Goal: Transaction & Acquisition: Register for event/course

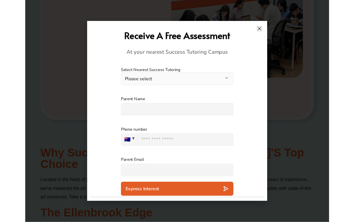
scroll to position [224, 0]
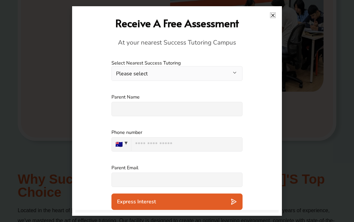
click at [275, 17] on icon "Close" at bounding box center [272, 15] width 5 height 5
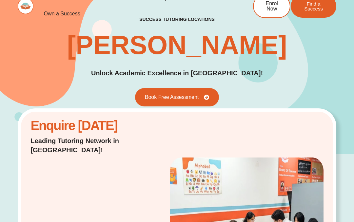
scroll to position [0, 0]
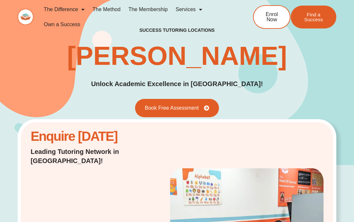
click at [157, 9] on link "The Membership" at bounding box center [148, 9] width 47 height 15
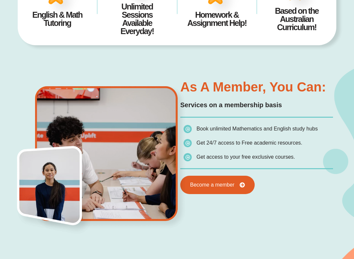
scroll to position [237, 0]
click at [229, 183] on span "Become a member" at bounding box center [212, 184] width 44 height 5
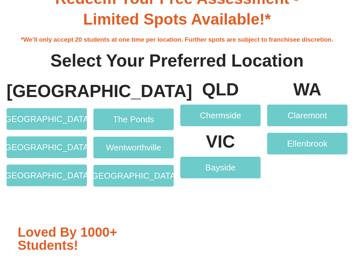
scroll to position [1172, 0]
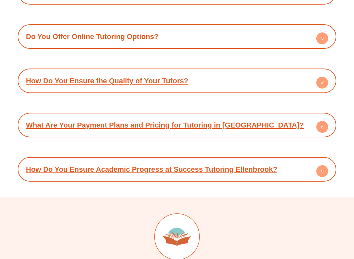
scroll to position [2955, 0]
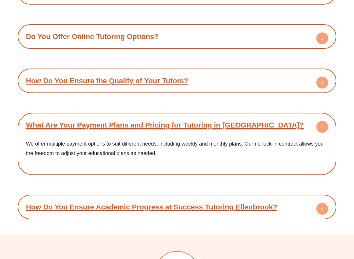
click at [253, 121] on link "What Are Your Payment Plans and Pricing for Tutoring in [GEOGRAPHIC_DATA]?" at bounding box center [165, 125] width 278 height 8
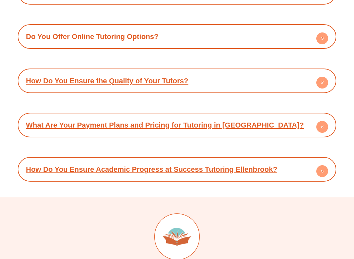
click at [261, 116] on div "What Are Your Payment Plans and Pricing for Tutoring in [GEOGRAPHIC_DATA]?" at bounding box center [177, 125] width 312 height 18
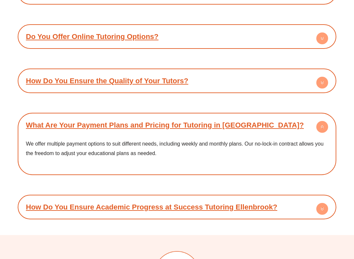
click at [267, 141] on span "We offer multiple payment options to suit different needs, including weekly and…" at bounding box center [175, 148] width 298 height 15
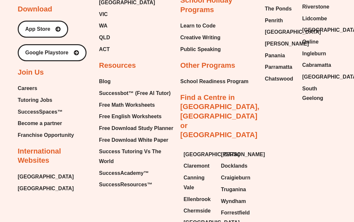
scroll to position [3467, 0]
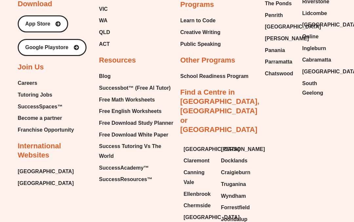
click at [202, 189] on span "Ellenbrook" at bounding box center [197, 194] width 27 height 10
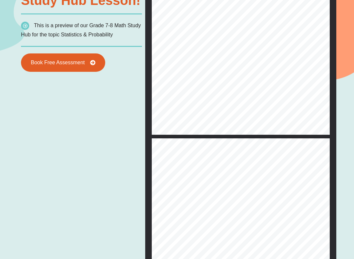
scroll to position [487, 0]
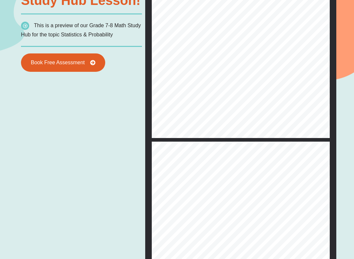
type input "*"
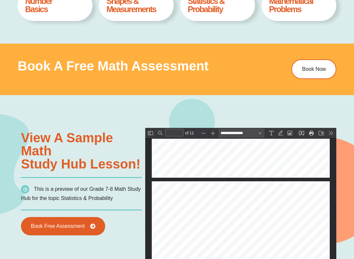
scroll to position [663, 0]
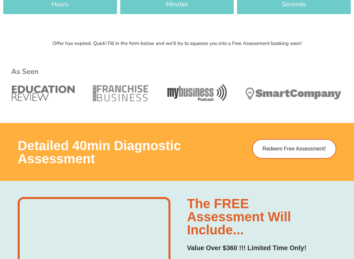
scroll to position [263, 0]
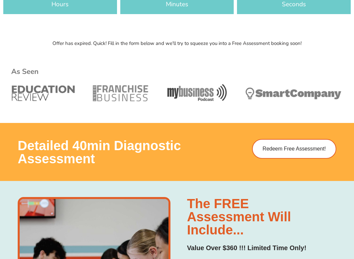
click at [287, 146] on span "Redeem Free Assessment!" at bounding box center [294, 148] width 63 height 5
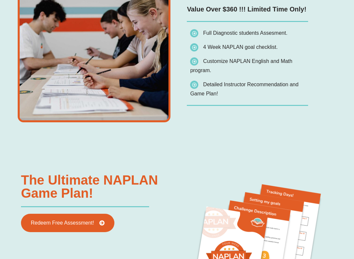
scroll to position [503, 0]
